Goal: Task Accomplishment & Management: Complete application form

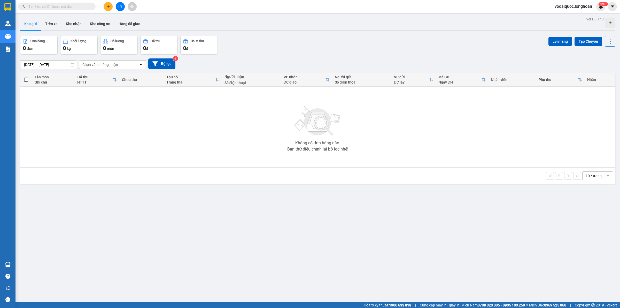
click at [161, 92] on div "Không có đơn hàng nào. Bạn thử điều chỉnh lại bộ lọc nhé!" at bounding box center [318, 127] width 590 height 78
click at [107, 4] on button at bounding box center [108, 6] width 9 height 9
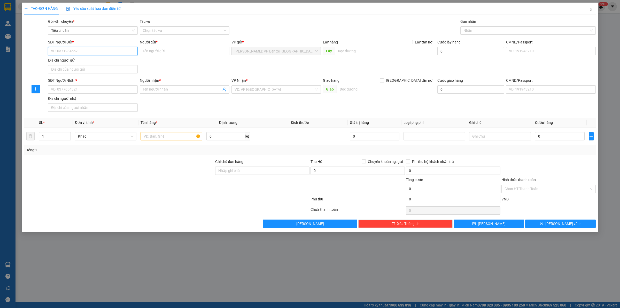
click at [65, 50] on input "SĐT Người Gửi *" at bounding box center [93, 51] width 90 height 8
click at [64, 50] on input "SĐT Người Gửi *" at bounding box center [93, 51] width 90 height 8
click at [94, 51] on input "0379779187" at bounding box center [93, 51] width 90 height 8
type input "0379779187"
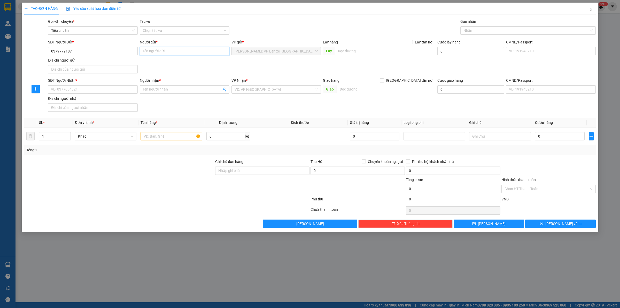
click at [177, 49] on input "Người gửi *" at bounding box center [185, 51] width 90 height 8
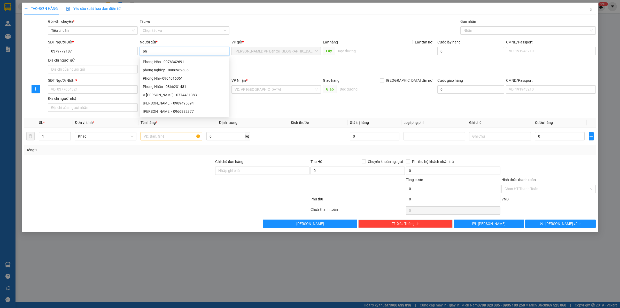
type input "p"
type input "PHONG"
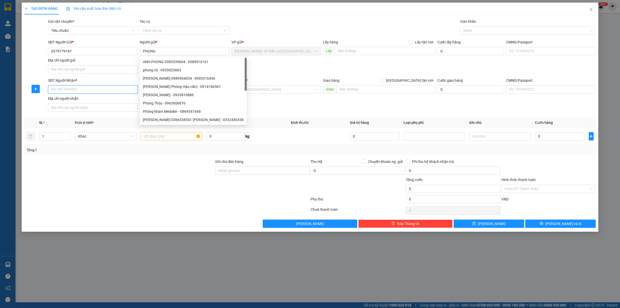
click at [78, 88] on input "SĐT Người Nhận *" at bounding box center [93, 89] width 90 height 8
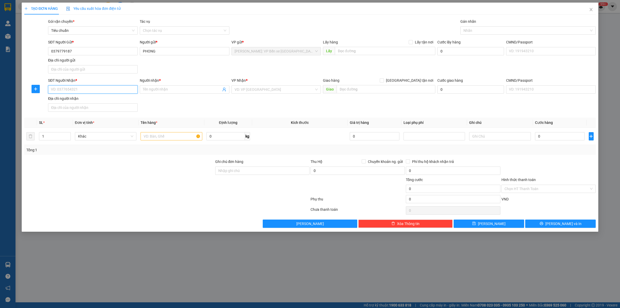
click at [81, 88] on input "SĐT Người Nhận *" at bounding box center [93, 89] width 90 height 8
click at [81, 85] on input "SĐT Người Nhận *" at bounding box center [93, 89] width 90 height 8
click at [79, 87] on input "SĐT Người Nhận *" at bounding box center [93, 89] width 90 height 8
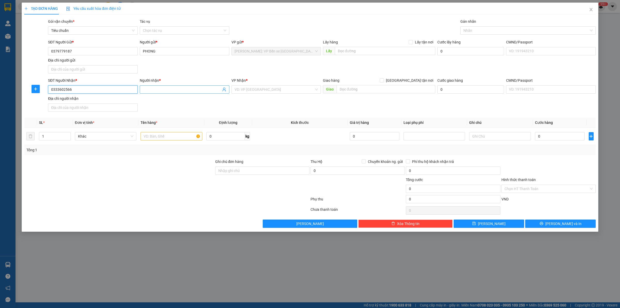
type input "0333602566"
click at [157, 87] on input "Người nhận *" at bounding box center [182, 90] width 78 height 6
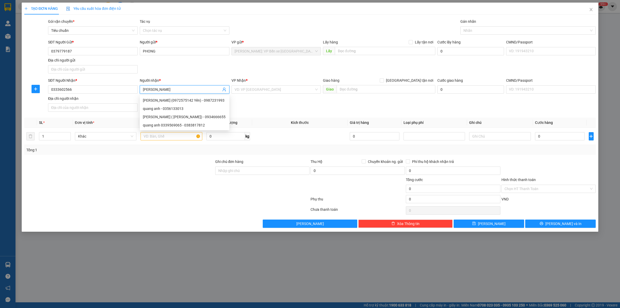
type input "[PERSON_NAME]"
click at [264, 84] on div "VP Nhận *" at bounding box center [277, 82] width 90 height 8
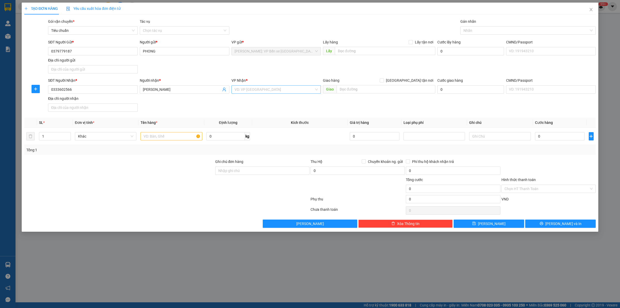
click at [264, 89] on input "search" at bounding box center [275, 90] width 80 height 8
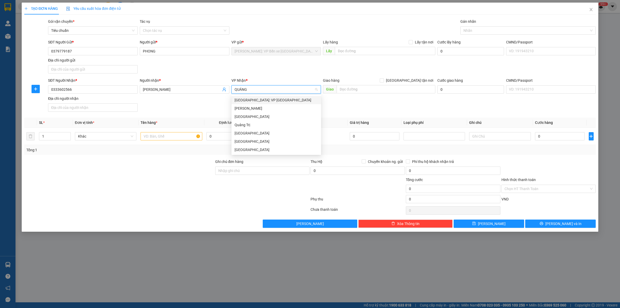
type input "QUẢNG"
click at [250, 126] on div "Quảng Trị" at bounding box center [277, 125] width 84 height 6
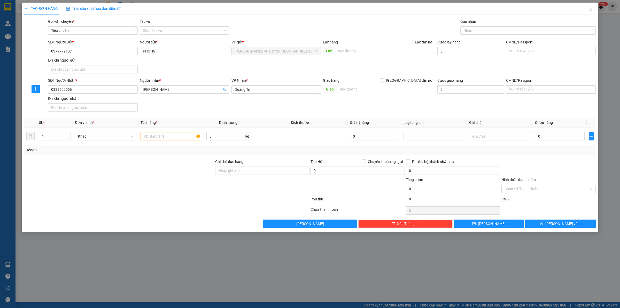
scroll to position [343, 0]
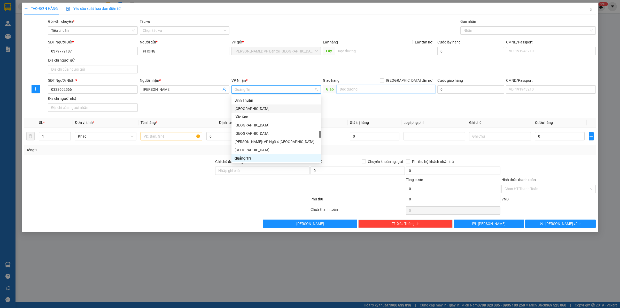
click at [357, 87] on input "text" at bounding box center [386, 89] width 99 height 8
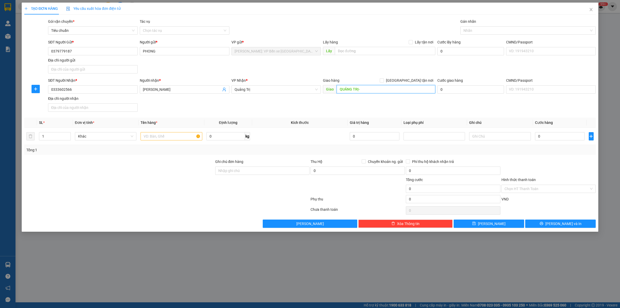
paste input "[GEOGRAPHIC_DATA] giao trên QL 1A"
type input "[GEOGRAPHIC_DATA]-[GEOGRAPHIC_DATA] giao trên QL 1A"
click at [161, 133] on input "text" at bounding box center [172, 136] width 62 height 8
type input "1 ĐẦU LÂN BỌC NILONG DÁN BĂNG KEO DỄ VỠ"
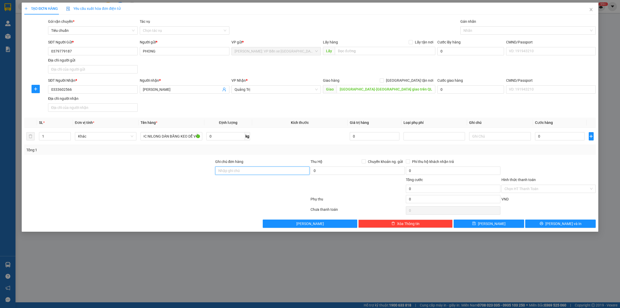
scroll to position [0, 0]
click at [263, 172] on input "Ghi chú đơn hàng" at bounding box center [262, 170] width 94 height 8
type input "HÀNG DỄ VỠ HƯ VỠ KHÔNG ĐỀN"
drag, startPoint x: 493, startPoint y: 103, endPoint x: 531, endPoint y: 117, distance: 40.0
click at [493, 103] on div "SĐT Người Nhận * 0333602566 Người nhận * QUANG ANH VP Nhận * [GEOGRAPHIC_DATA] …" at bounding box center [322, 96] width 550 height 36
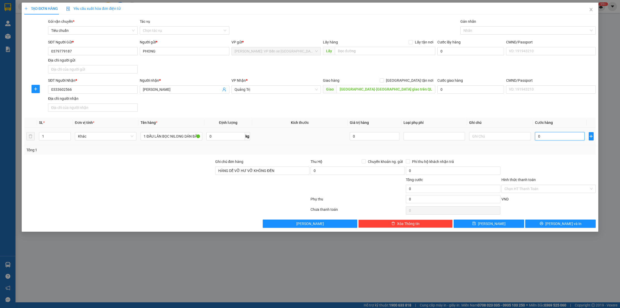
click at [557, 137] on input "0" at bounding box center [560, 136] width 50 height 8
type input "4"
type input "45"
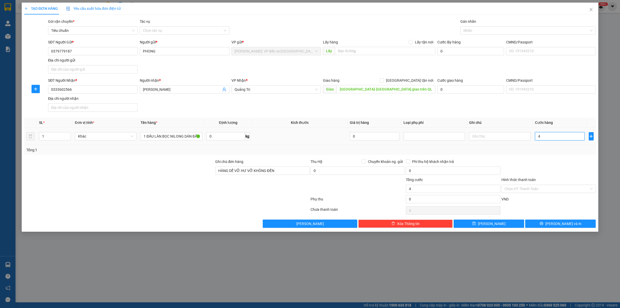
type input "45"
type input "4.520"
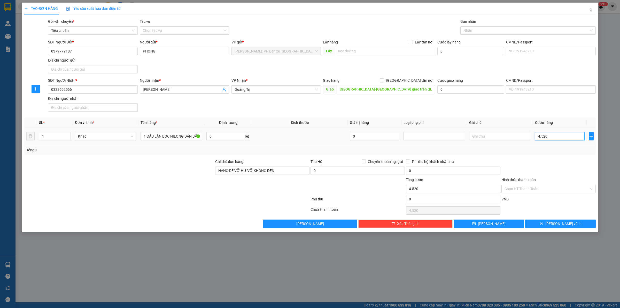
type input "45.200"
type input "452.000"
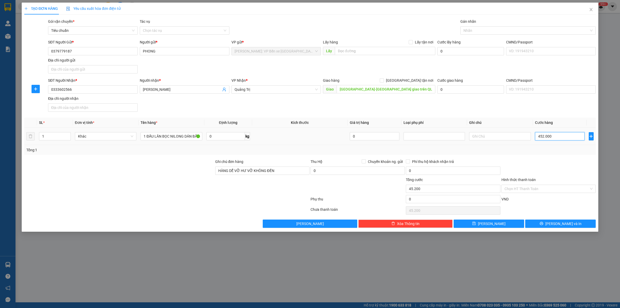
type input "452.000"
type input "45.200"
type input "0"
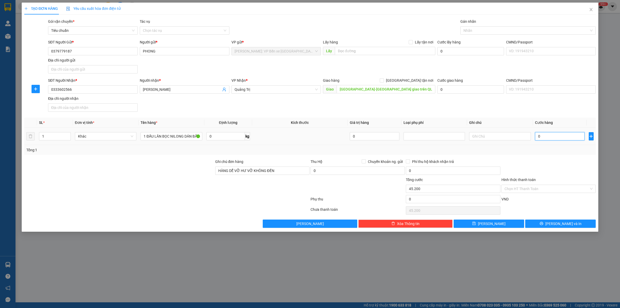
type input "0"
type input "04"
type input "4"
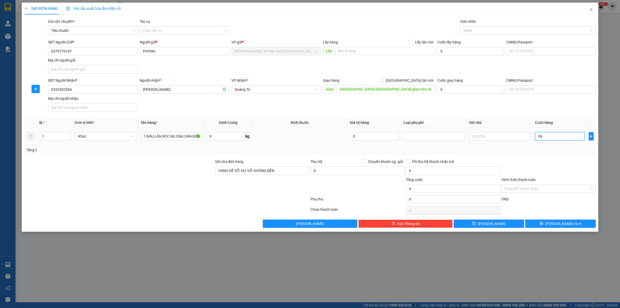
type input "045"
type input "45"
type input "0.450"
type input "450"
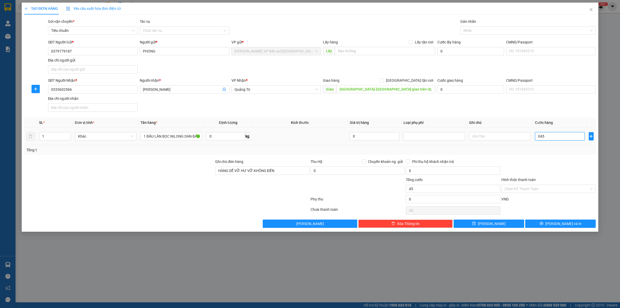
type input "450"
type input "04.500"
type input "4.500"
type input "045.000"
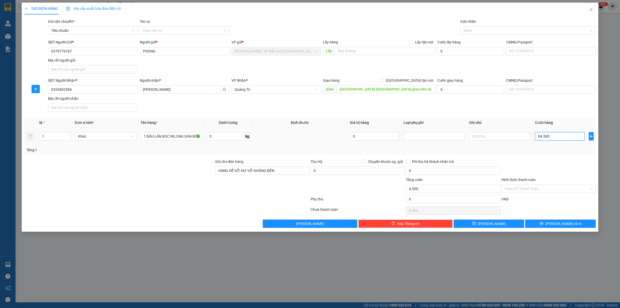
type input "45.000"
type input "0.450.000"
type input "450.000"
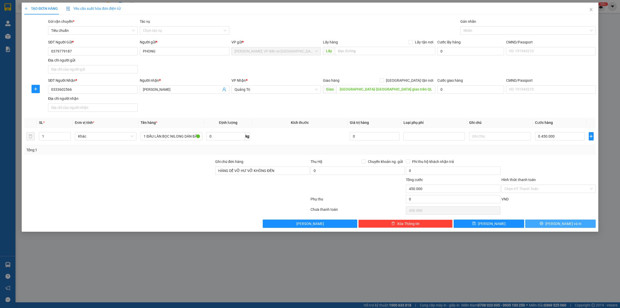
type input "450.000"
click at [563, 225] on span "[PERSON_NAME] và In" at bounding box center [564, 224] width 36 height 6
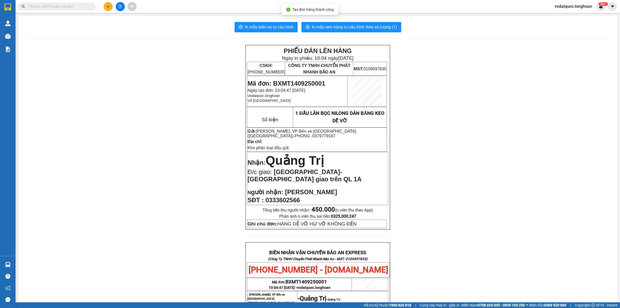
click at [122, 52] on div "PHIẾU DÁN LÊN HÀNG Ngày in phiếu: 10:04 [DATE] CSKH: [PHONE_NUMBER] CÔNG TY TNH…" at bounding box center [318, 266] width 587 height 443
click at [263, 27] on span "In mẫu biên lai tự cấu hình" at bounding box center [269, 27] width 49 height 6
click at [345, 26] on span "In mẫu tem hàng tự cấu hình theo số lượng (1)" at bounding box center [354, 27] width 85 height 6
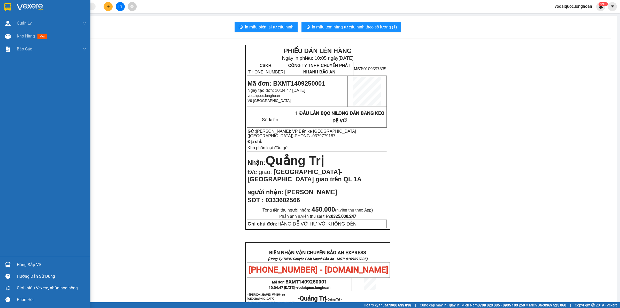
click at [34, 8] on img at bounding box center [30, 7] width 26 height 8
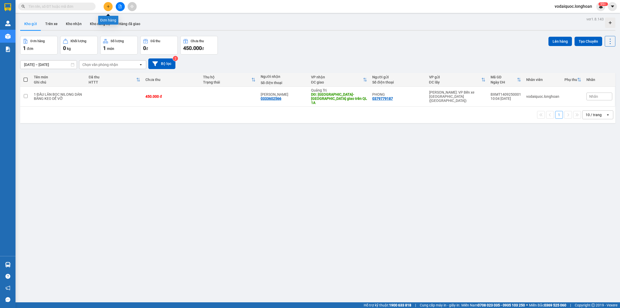
click at [105, 3] on button at bounding box center [108, 6] width 9 height 9
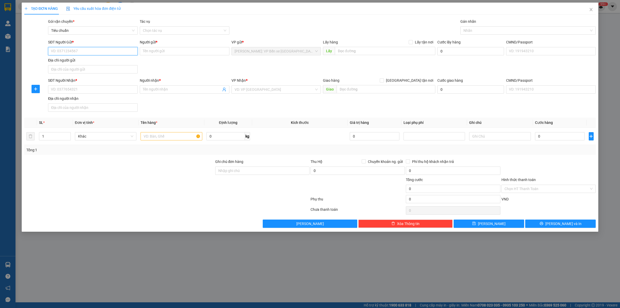
click at [91, 51] on input "SĐT Người Gửi *" at bounding box center [93, 51] width 90 height 8
drag, startPoint x: 92, startPoint y: 197, endPoint x: 101, endPoint y: 137, distance: 61.0
click at [92, 197] on div at bounding box center [167, 200] width 286 height 10
click at [78, 49] on input "SĐT Người Gửi *" at bounding box center [93, 51] width 90 height 8
type input "0792376100"
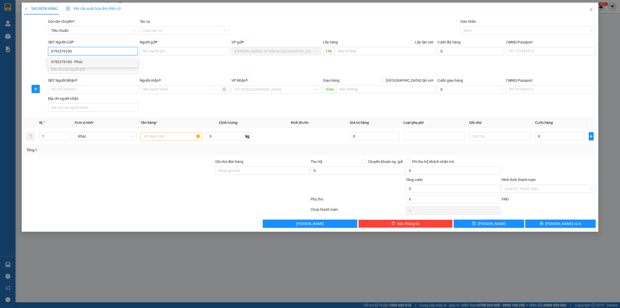
click at [70, 60] on div "0792376100 - Phúc" at bounding box center [93, 62] width 84 height 6
type input "Phúc"
type input "0792376100"
click at [78, 85] on div "SĐT Người Nhận *" at bounding box center [93, 82] width 90 height 8
click at [78, 88] on input "SĐT Người Nhận *" at bounding box center [93, 89] width 90 height 8
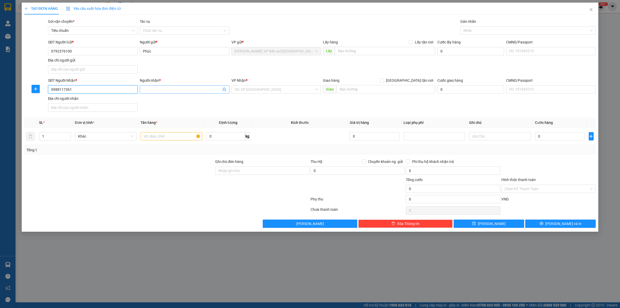
type input "0988117361"
click at [195, 91] on input "Người nhận *" at bounding box center [182, 90] width 78 height 6
click at [261, 92] on input "search" at bounding box center [275, 90] width 80 height 8
type input "KH"
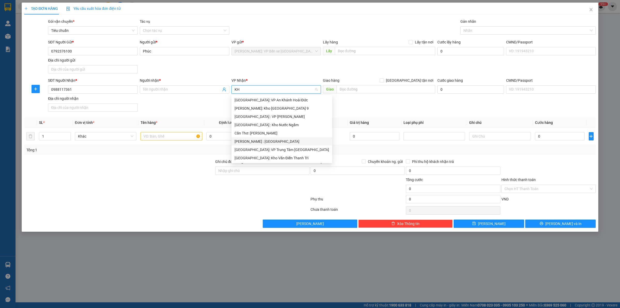
scroll to position [16, 0]
click at [272, 141] on div "[GEOGRAPHIC_DATA]: Kho Văn Điển Thanh Trì" at bounding box center [282, 142] width 95 height 6
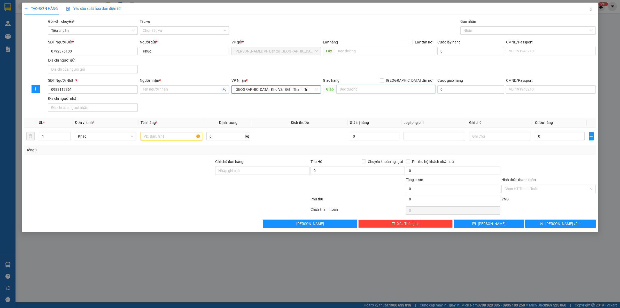
click at [350, 88] on input "text" at bounding box center [386, 89] width 99 height 8
paste input "[GEOGRAPHIC_DATA] (TVLT): giao tại [GEOGRAPHIC_DATA]"
type input "[GEOGRAPHIC_DATA] (TVLT): giao tại [GEOGRAPHIC_DATA]"
click at [384, 80] on input "[GEOGRAPHIC_DATA] tận nơi" at bounding box center [382, 80] width 4 height 4
checkbox input "true"
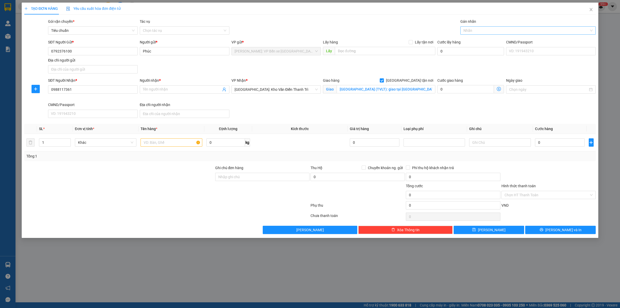
click at [495, 28] on div at bounding box center [526, 30] width 128 height 6
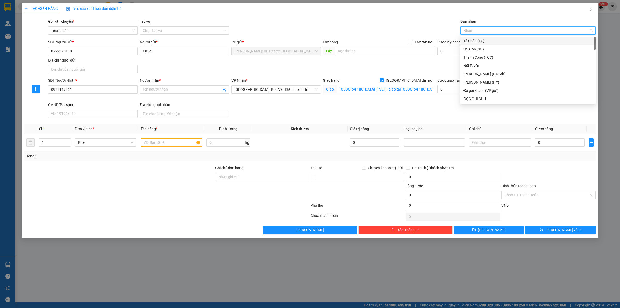
click at [493, 31] on div at bounding box center [526, 30] width 128 height 6
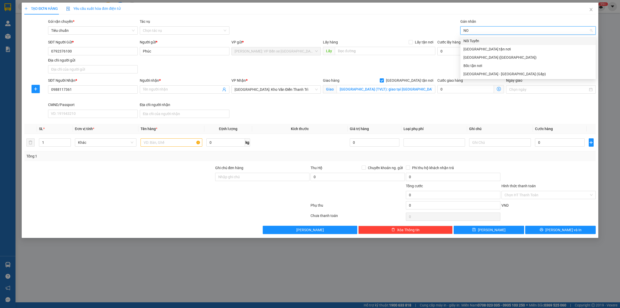
type input "NOI"
click at [482, 39] on div "Nối Tuyến" at bounding box center [528, 41] width 129 height 6
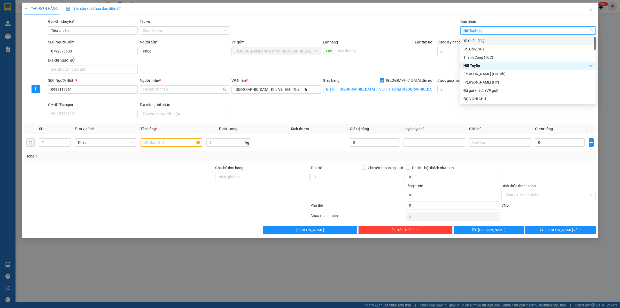
click at [488, 29] on div "Nối Tuyến" at bounding box center [526, 30] width 128 height 6
type input "G"
type input "XE"
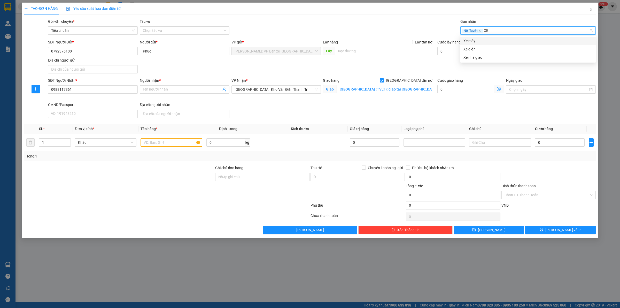
click at [473, 38] on div "Xe máy" at bounding box center [528, 41] width 129 height 6
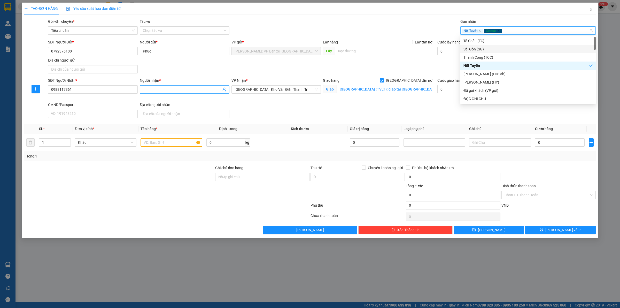
click at [174, 90] on input "Người nhận *" at bounding box center [182, 90] width 78 height 6
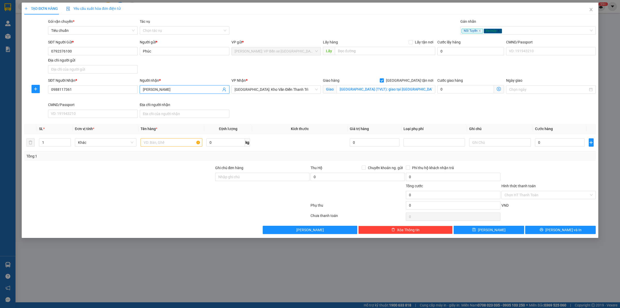
type input "[PERSON_NAME]"
click at [343, 113] on div "SĐT Người Nhận * 0988117361 Người nhận * CHUNG HOI HOAN CHUNG HOI HOAN VP Nhận …" at bounding box center [322, 99] width 550 height 42
click at [149, 144] on input "text" at bounding box center [172, 142] width 62 height 8
type input "1 CHIẾC XE MÁY BIỂN SỐ 20F3-9595"
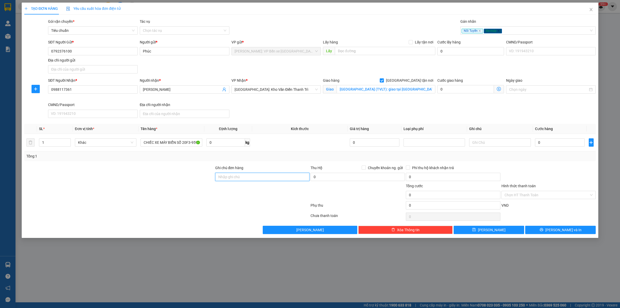
click at [249, 175] on input "Ghi chú đơn hàng" at bounding box center [262, 177] width 94 height 8
type input "CHÌA KHOÁ+CAVET QUẤN TAY LÁI"
click at [554, 140] on input "0" at bounding box center [560, 142] width 50 height 8
type input "1"
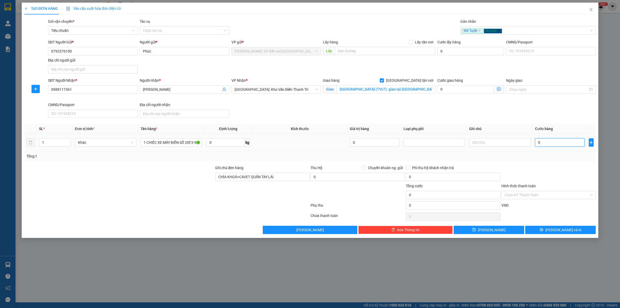
type input "1"
type input "18"
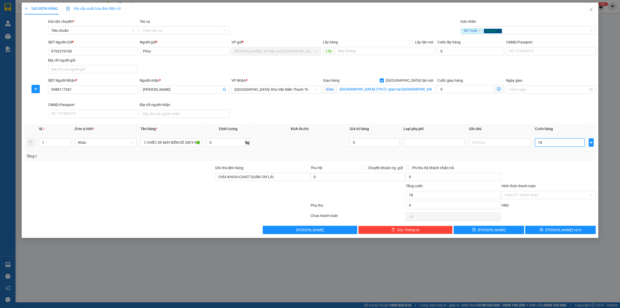
type input "188"
type input "1.880"
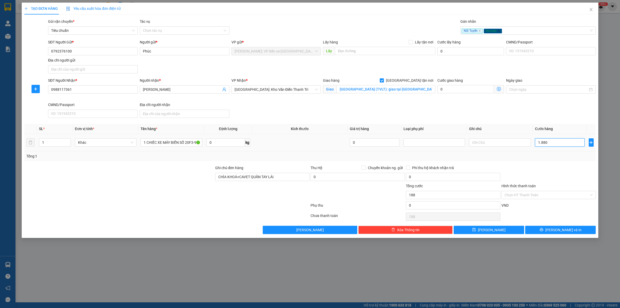
type input "1.880"
type input "18.800"
type input "188.000"
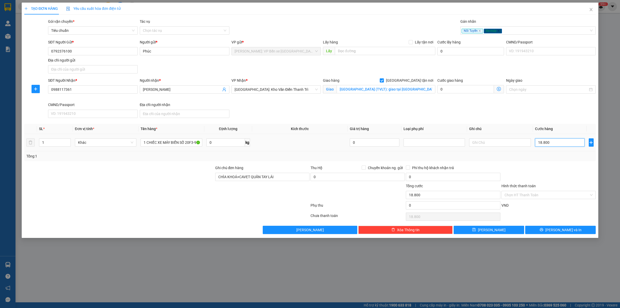
type input "188.000"
type input "1.880.000"
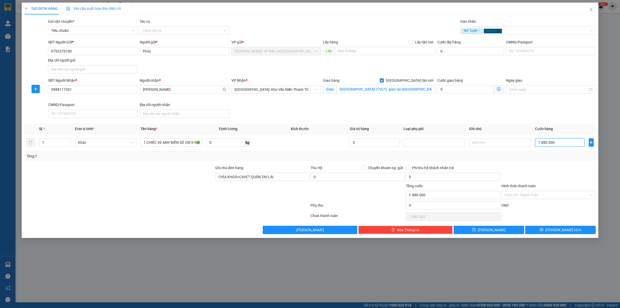
type input "1.880.000"
click at [322, 108] on div "SĐT Người Nhận * 0988117361 Người nhận * CHUNG HOI HOAN VP Nhận * [GEOGRAPHIC_D…" at bounding box center [322, 99] width 550 height 42
click at [566, 230] on span "[PERSON_NAME] và In" at bounding box center [564, 230] width 36 height 6
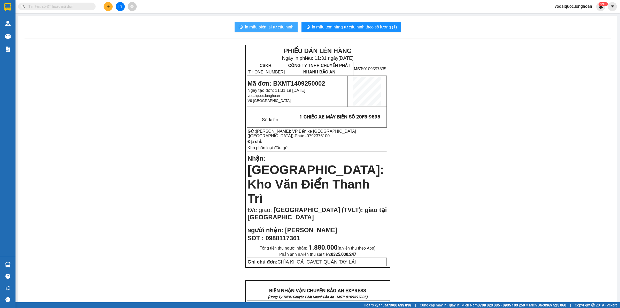
click at [281, 25] on span "In mẫu biên lai tự cấu hình" at bounding box center [269, 27] width 49 height 6
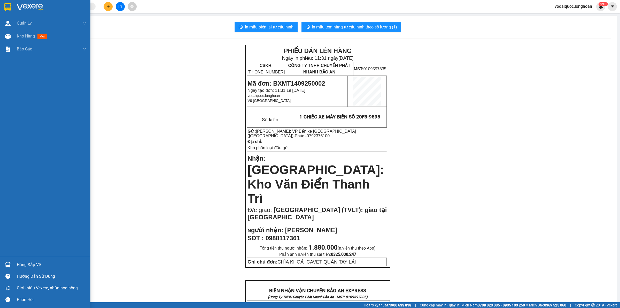
drag, startPoint x: 32, startPoint y: 5, endPoint x: 39, endPoint y: 76, distance: 71.4
click at [32, 5] on img at bounding box center [30, 7] width 26 height 8
